Goal: Check status: Check status

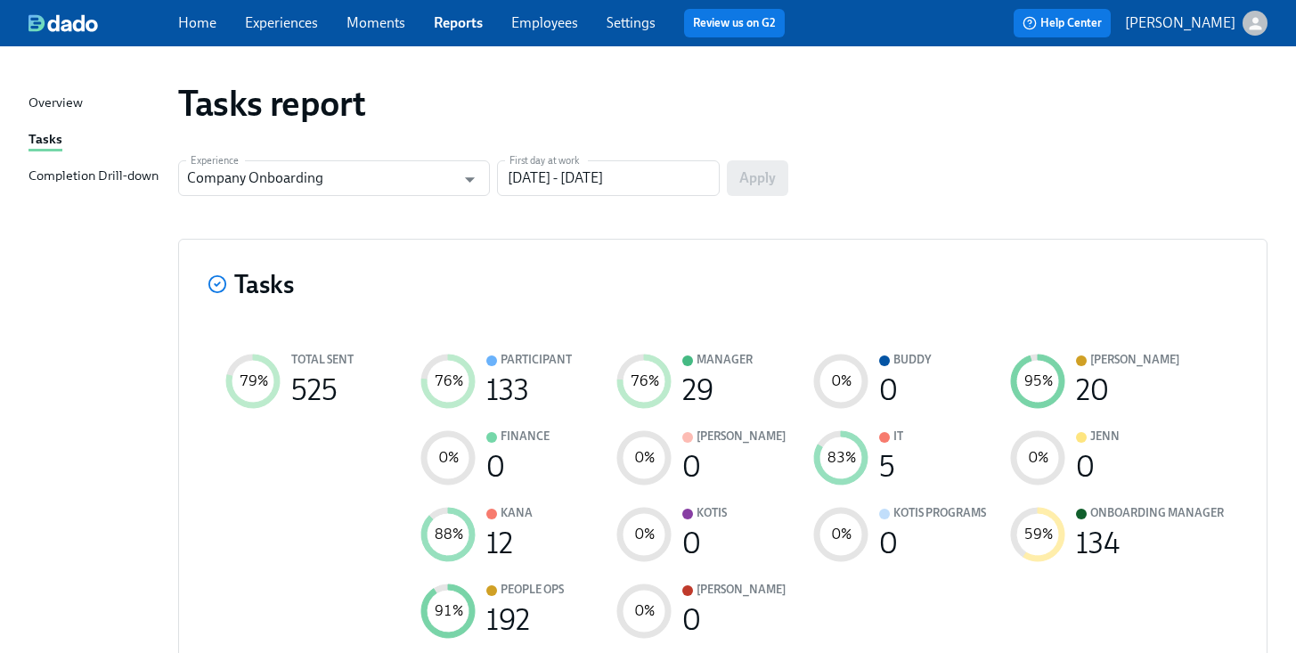
scroll to position [2081, 0]
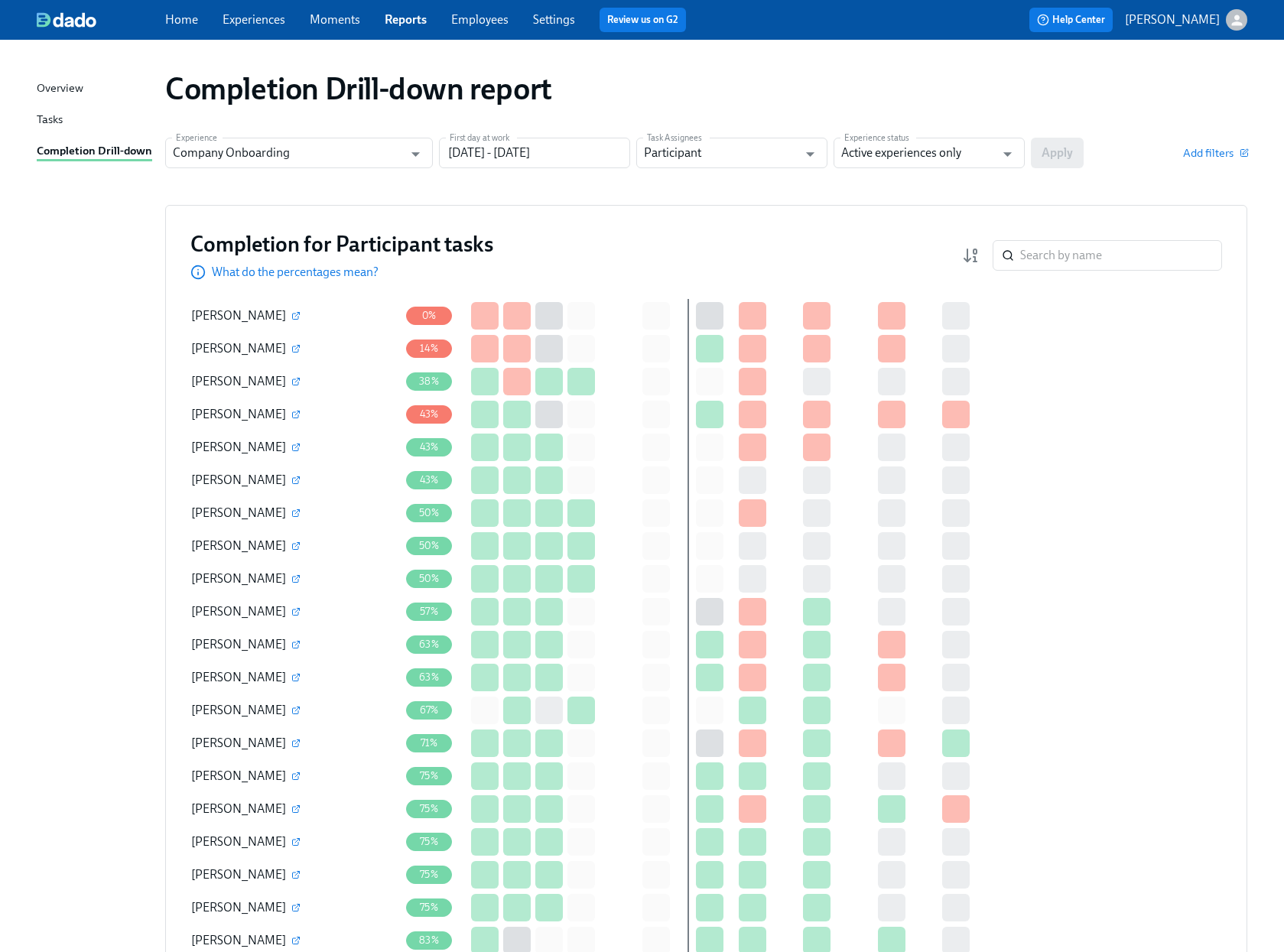
scroll to position [132, 0]
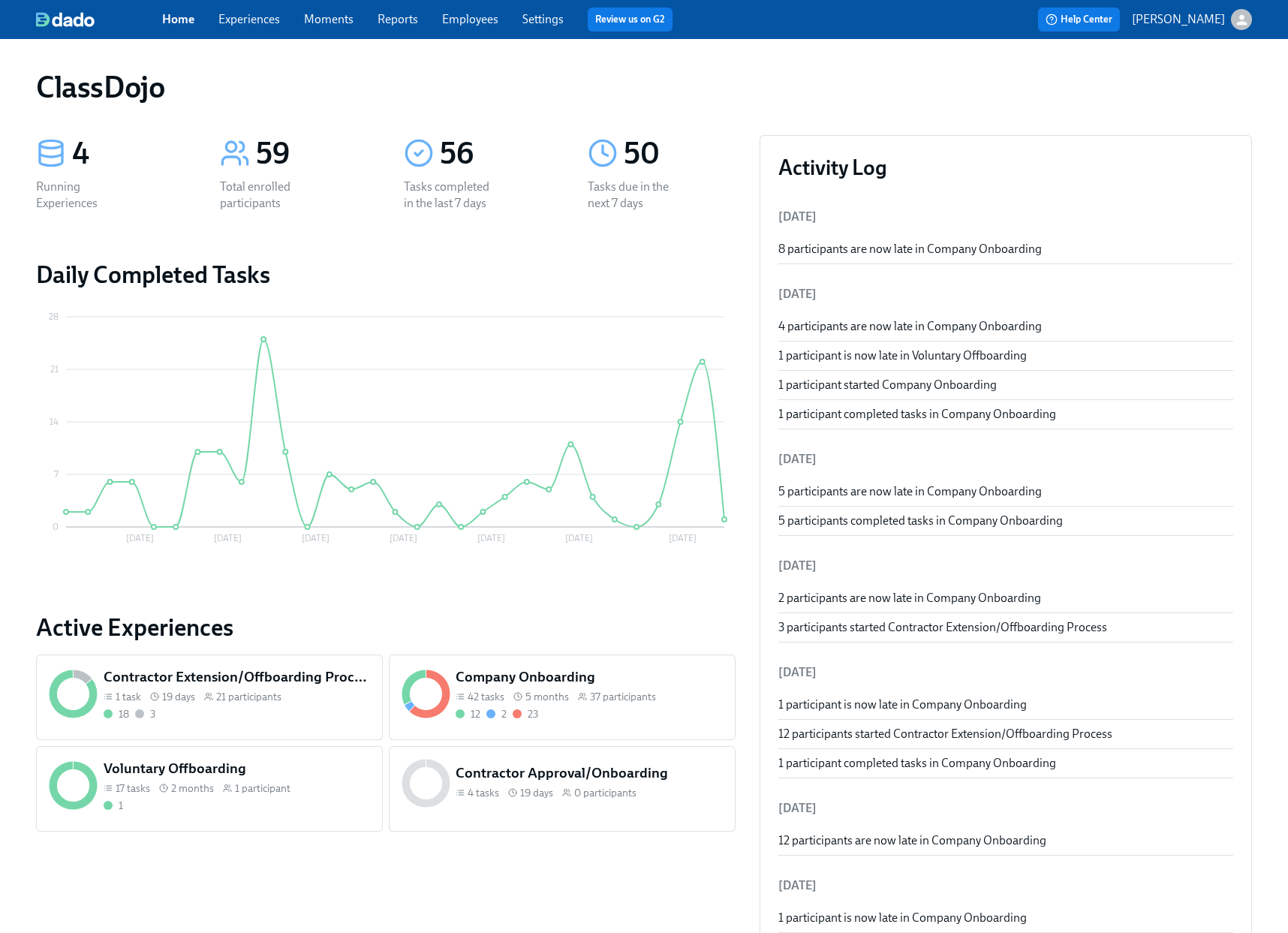
click at [596, 715] on div "12 2 23" at bounding box center [589, 714] width 266 height 14
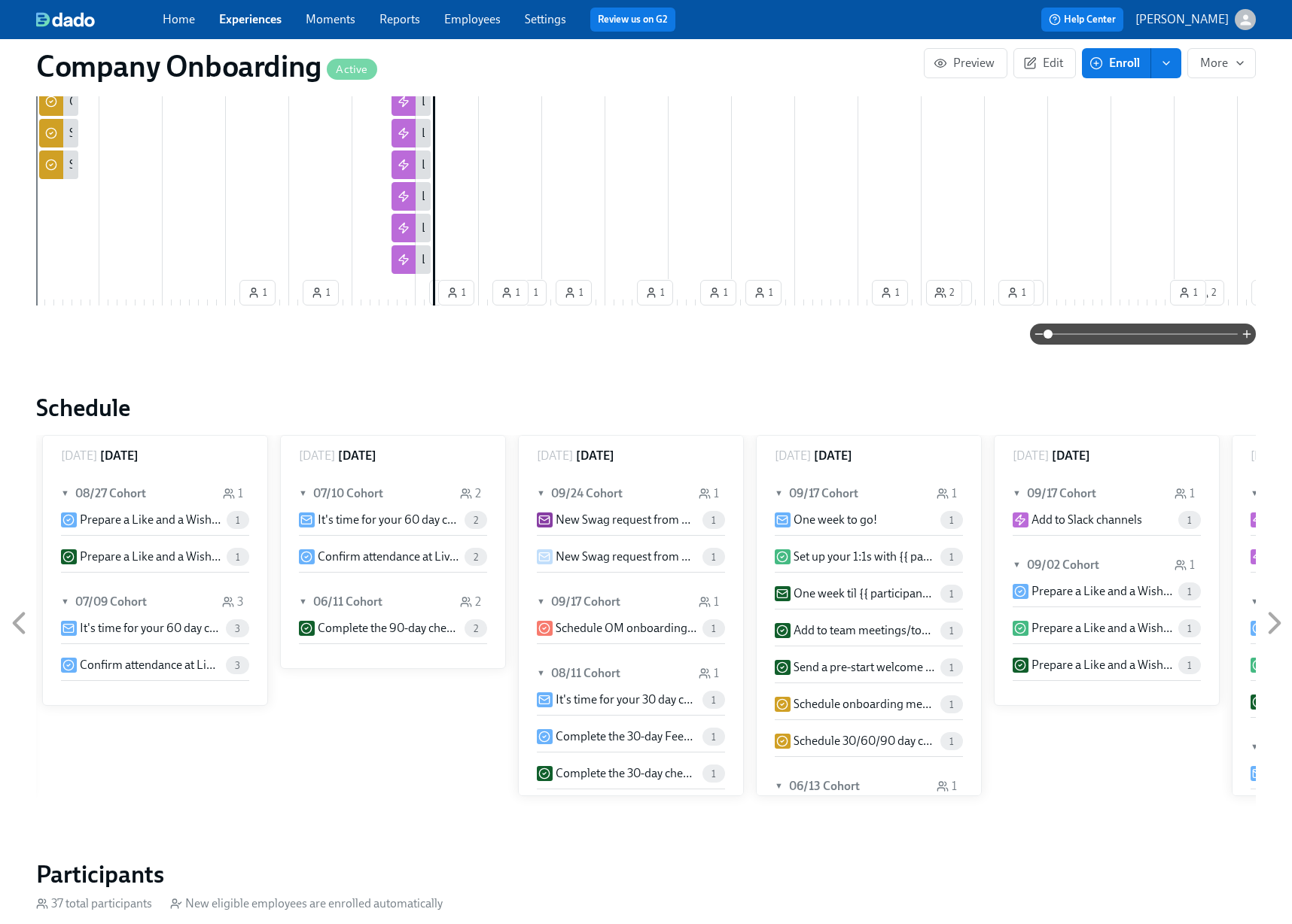
scroll to position [1857, 0]
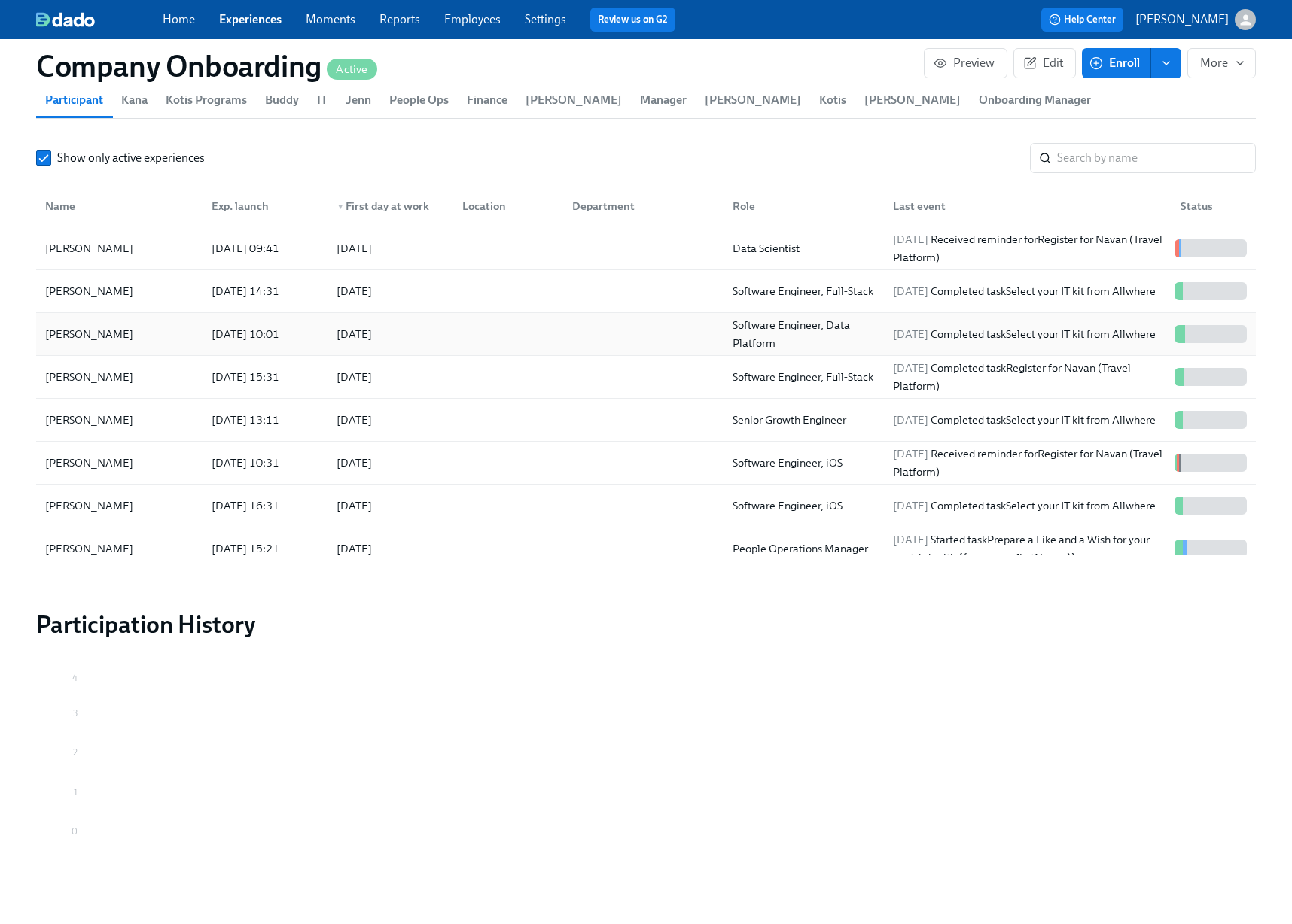
click at [454, 319] on div at bounding box center [505, 334] width 110 height 30
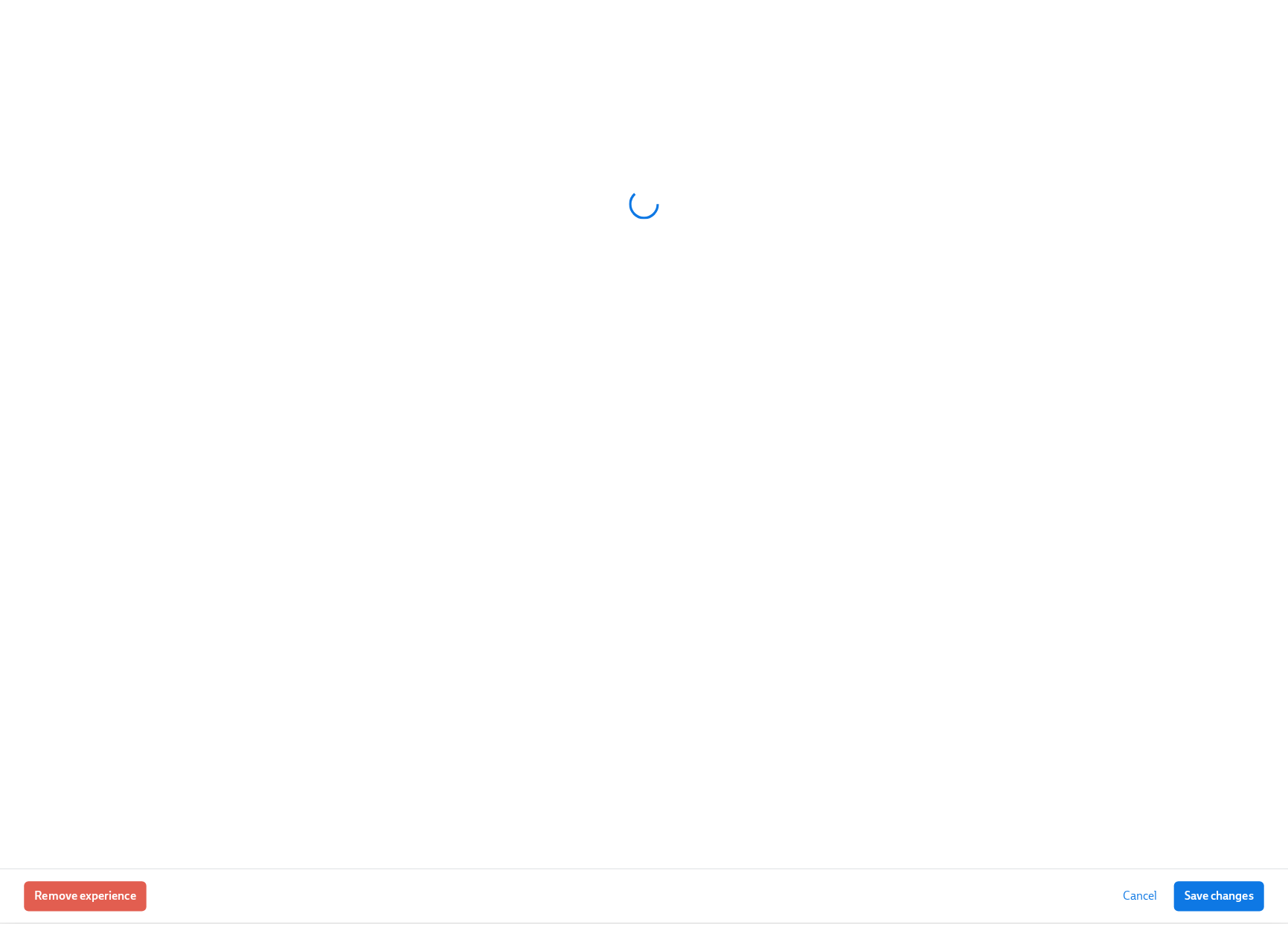
scroll to position [1827, 0]
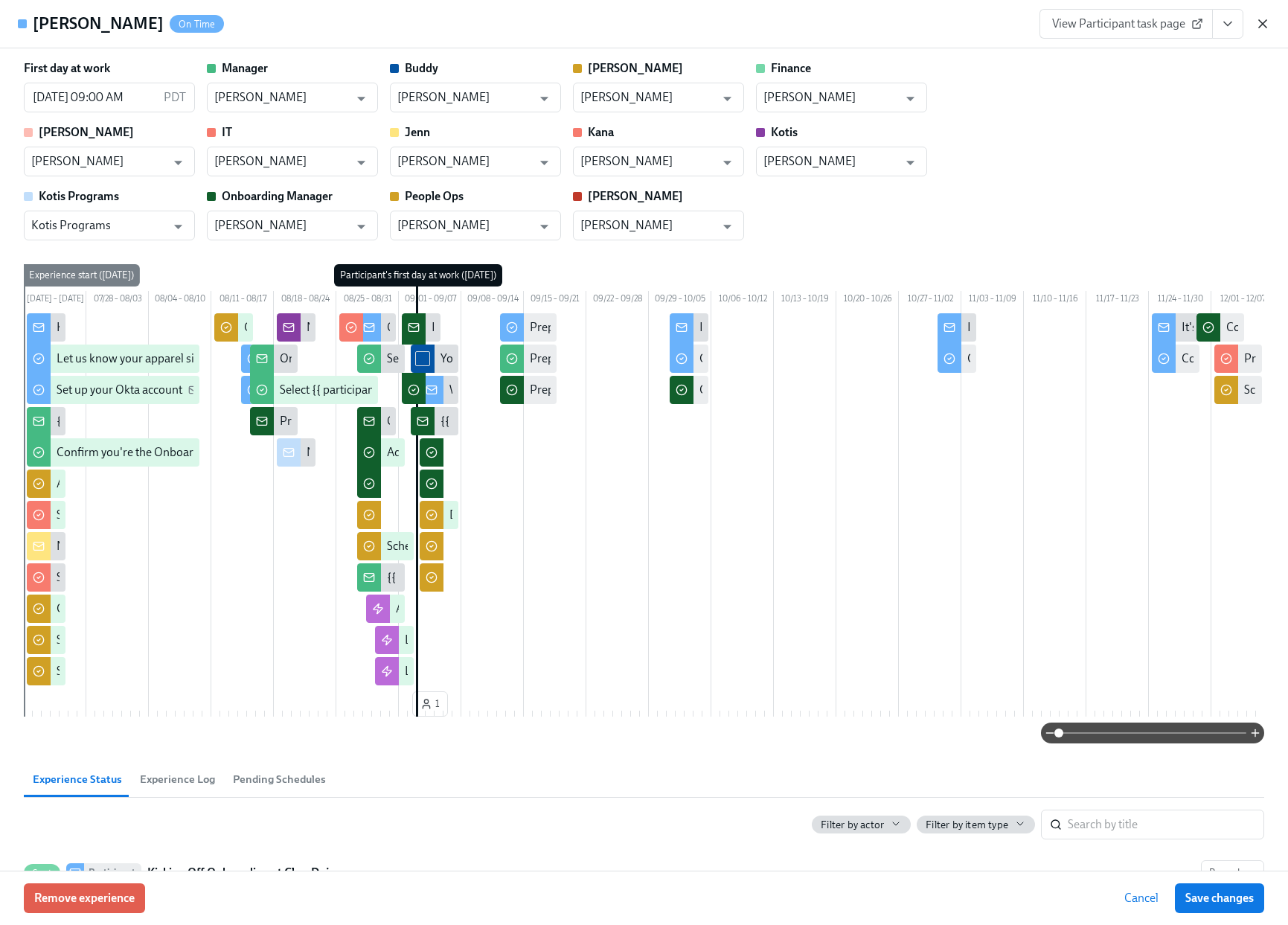
click at [1263, 17] on icon "button" at bounding box center [1263, 24] width 15 height 15
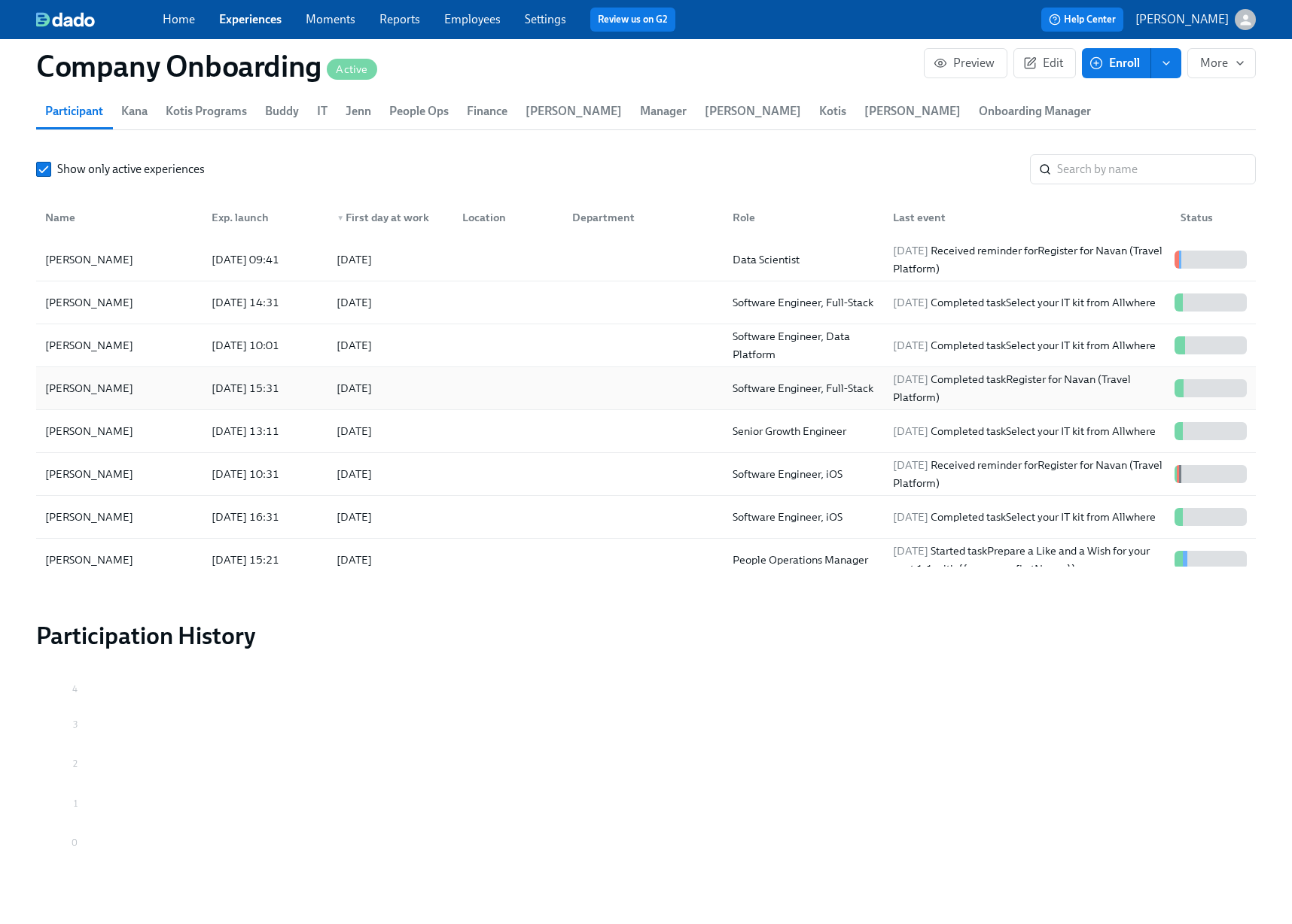
click at [624, 373] on div at bounding box center [641, 389] width 161 height 30
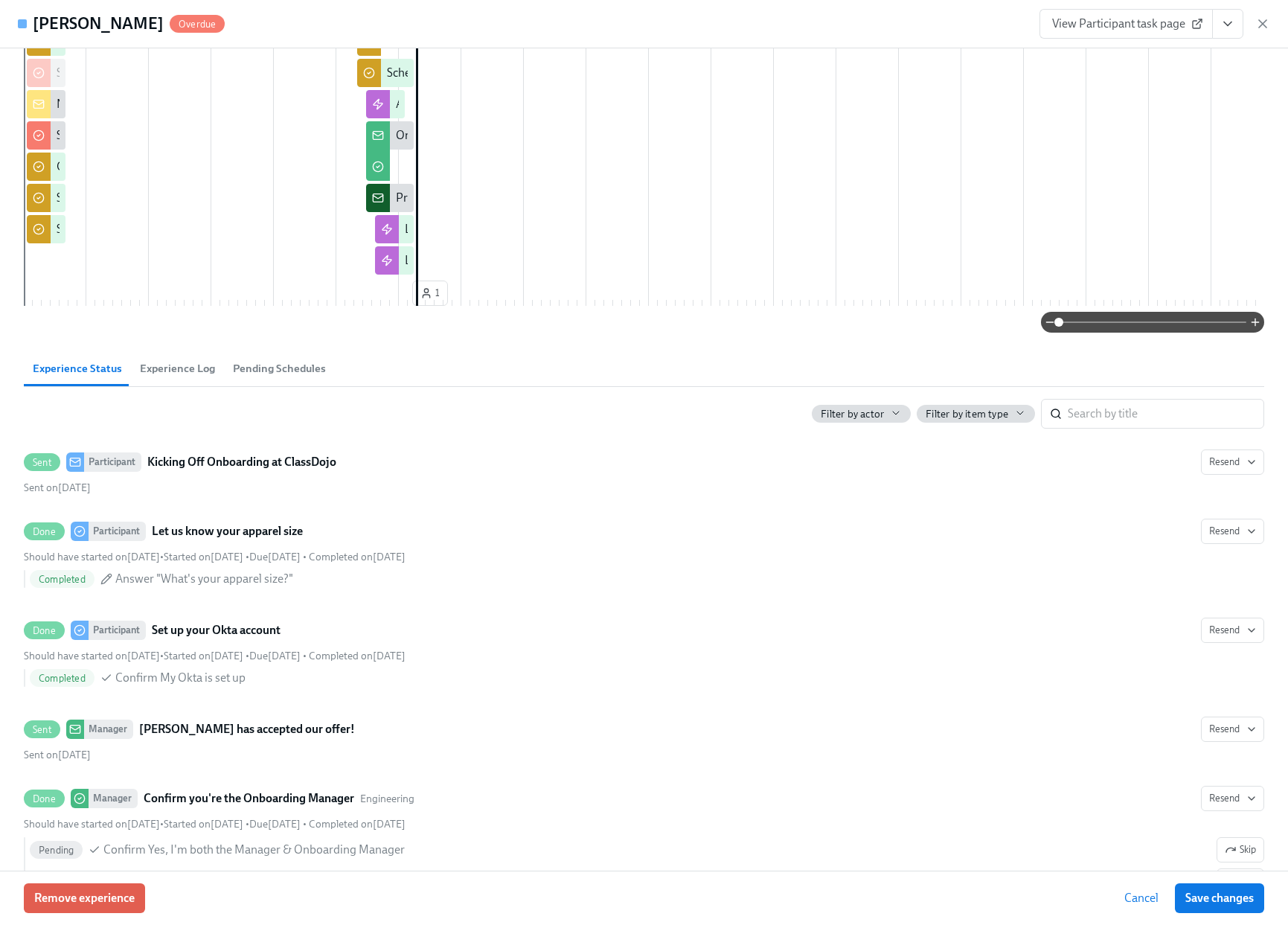
scroll to position [276, 0]
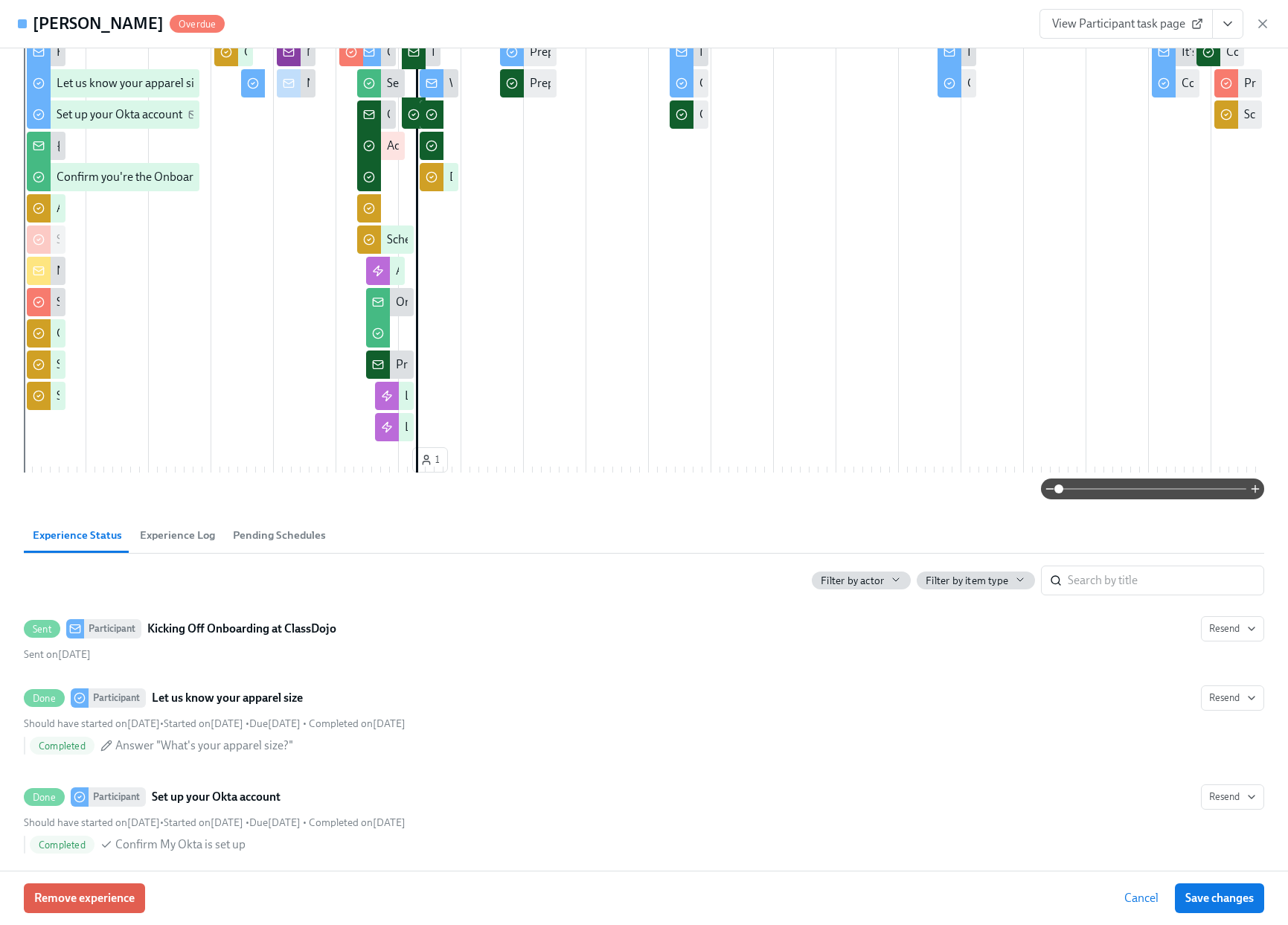
click at [1233, 29] on icon "View task page" at bounding box center [1228, 24] width 15 height 15
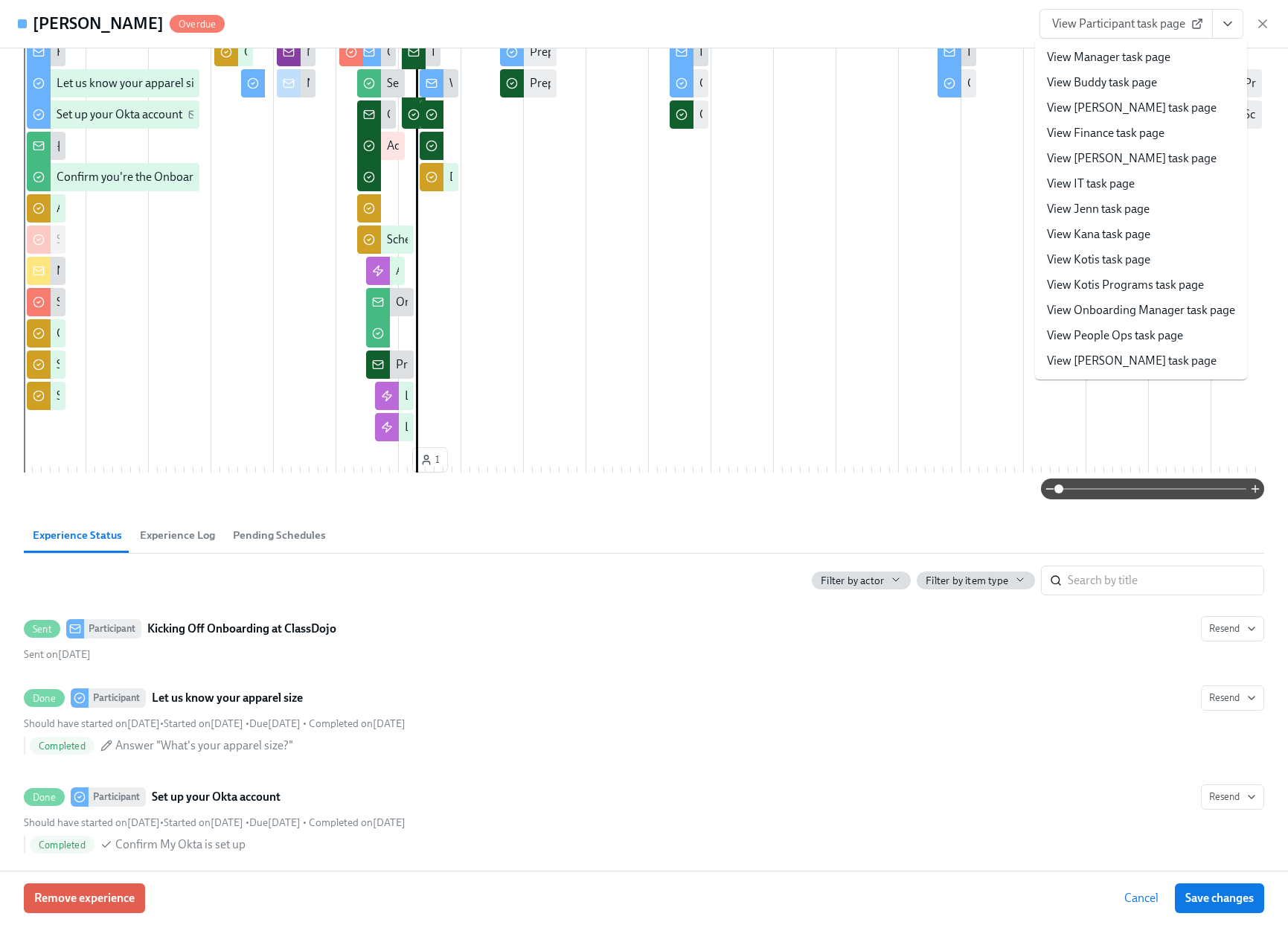
click at [1108, 330] on link "View People Ops task page" at bounding box center [1114, 336] width 136 height 17
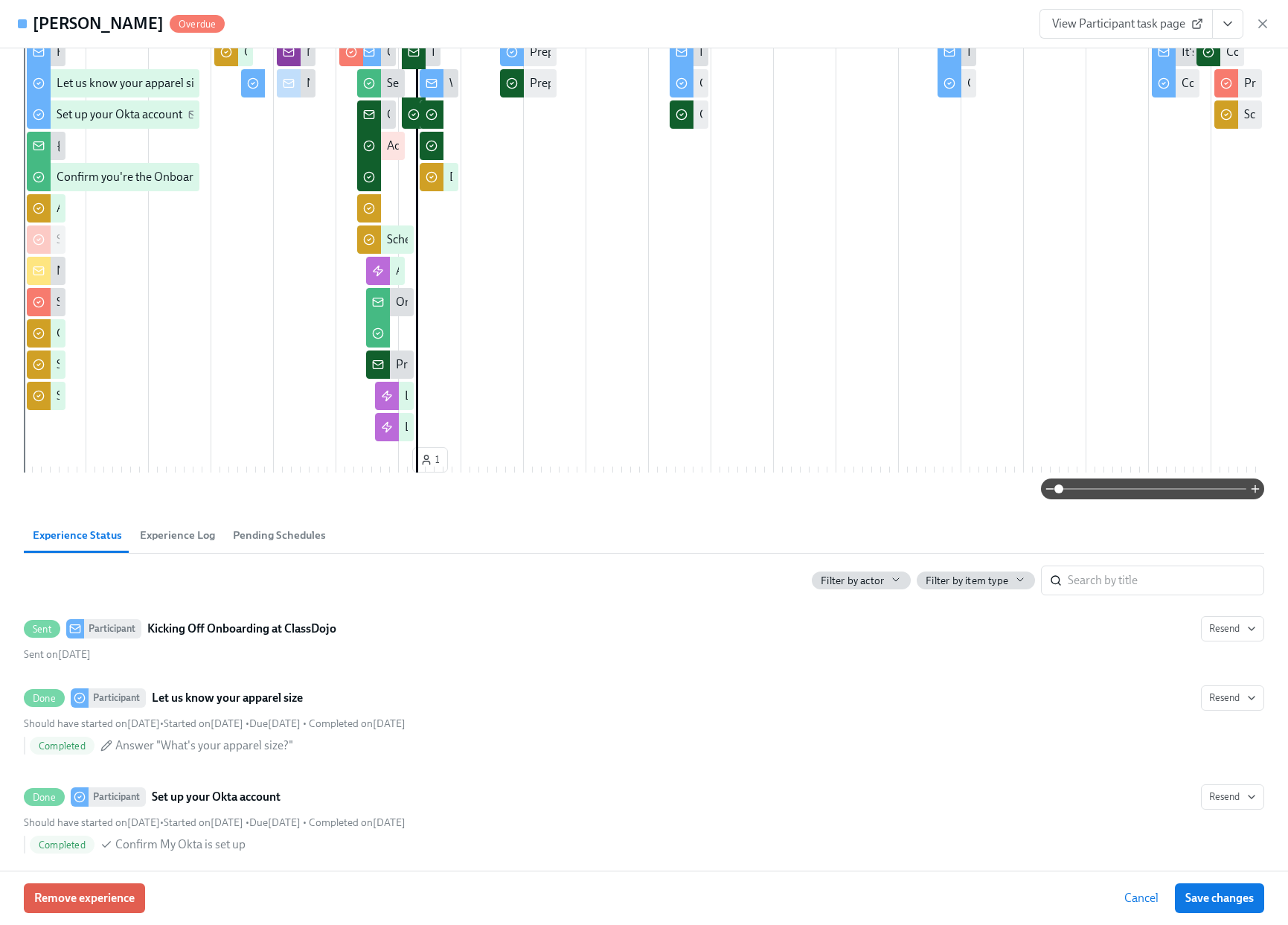
scroll to position [0, 43926]
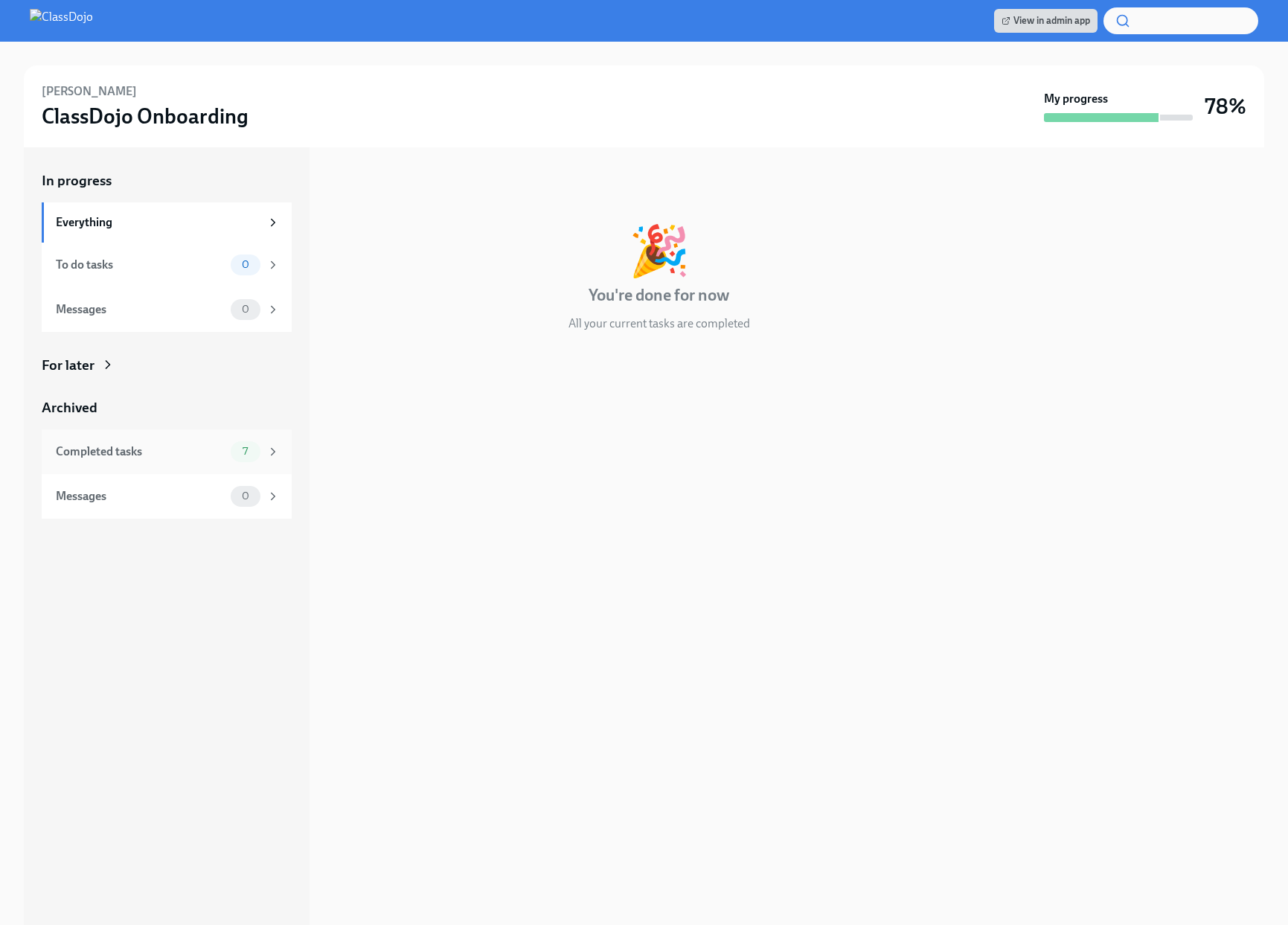
click at [143, 460] on div "Completed tasks 7" at bounding box center [168, 451] width 224 height 21
